Goal: Transaction & Acquisition: Purchase product/service

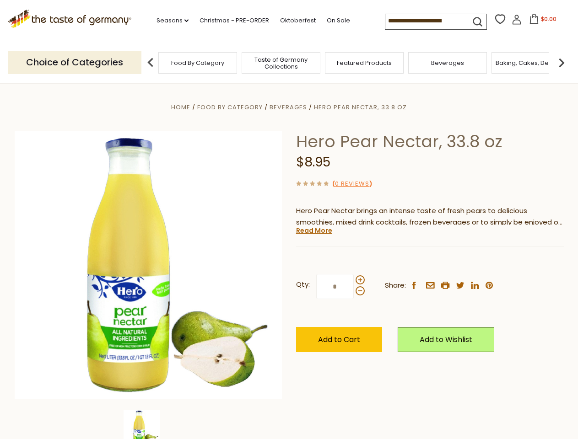
click at [289, 220] on div "Home Food By Category [GEOGRAPHIC_DATA] Hero Pear Nectar, 33.8 oz Hero Pear Nec…" at bounding box center [289, 278] width 563 height 352
click at [169, 21] on link "Seasons dropdown_arrow" at bounding box center [172, 21] width 32 height 10
click at [541, 21] on span "$0.00" at bounding box center [549, 19] width 16 height 8
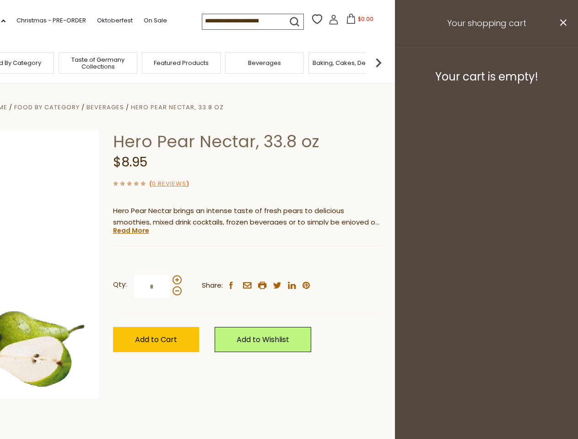
click at [77, 62] on div "All Seasons Recipes Game Day [DATE] [DATE] [DATE][PERSON_NAME] [DATE] Springfes…" at bounding box center [25, 215] width 104 height 388
click at [387, 62] on img at bounding box center [378, 63] width 18 height 18
click at [289, 261] on div "Qty: * Share: facebook email printer twitter linkedin pinterest" at bounding box center [247, 286] width 268 height 53
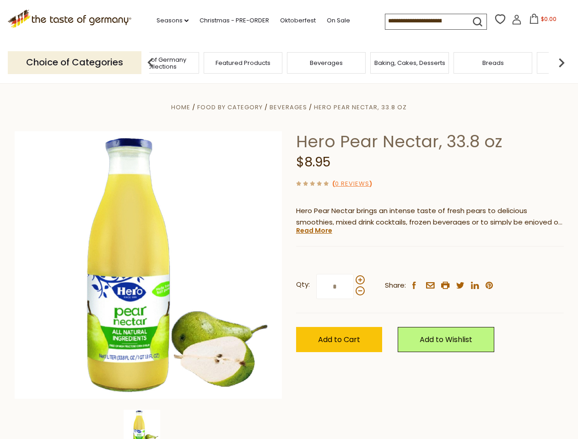
click at [148, 424] on img at bounding box center [142, 428] width 37 height 37
click at [313, 231] on link "Read More" at bounding box center [314, 230] width 36 height 9
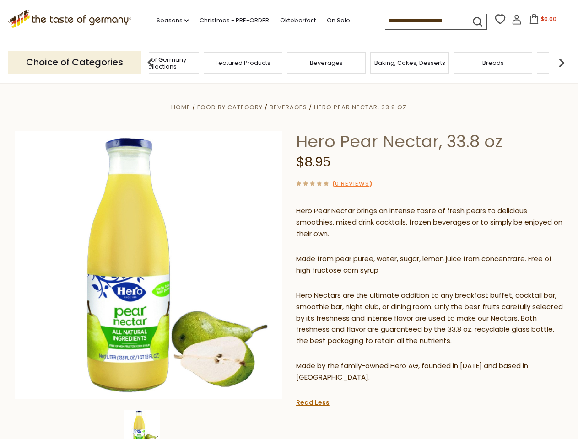
click at [360, 290] on p "Hero Nectars are the ultimate addition to any breakfast buffet, cocktail bar, s…" at bounding box center [430, 318] width 268 height 57
